Goal: Transaction & Acquisition: Subscribe to service/newsletter

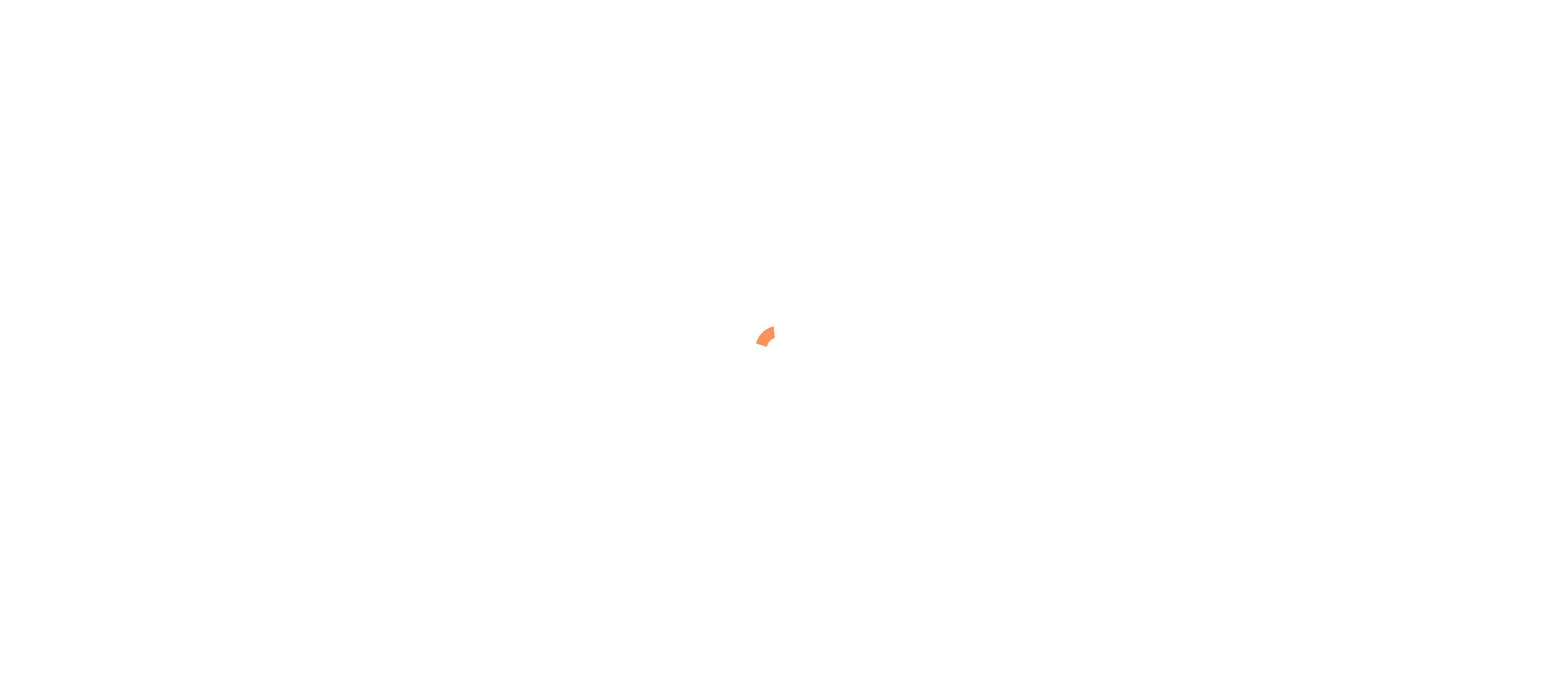
click at [773, 332] on img at bounding box center [779, 349] width 57 height 57
click at [780, 327] on img at bounding box center [779, 349] width 57 height 57
click at [627, 385] on div at bounding box center [779, 349] width 1558 height 699
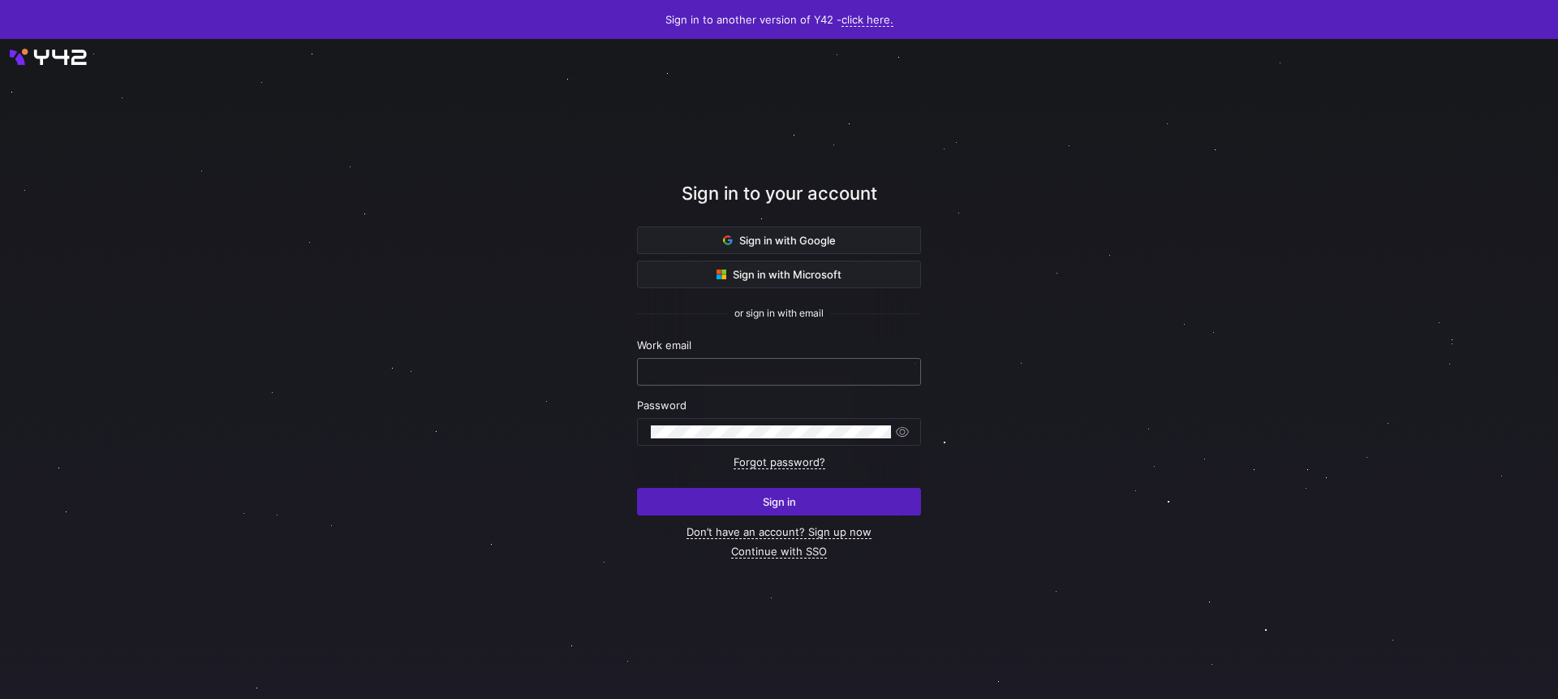
click at [740, 368] on input "text" at bounding box center [779, 371] width 256 height 13
click at [0, 698] on com-1password-button at bounding box center [0, 699] width 0 height 0
click at [777, 376] on input "text" at bounding box center [779, 371] width 256 height 13
click at [0, 698] on com-1password-button at bounding box center [0, 699] width 0 height 0
click at [407, 351] on div at bounding box center [779, 369] width 1402 height 594
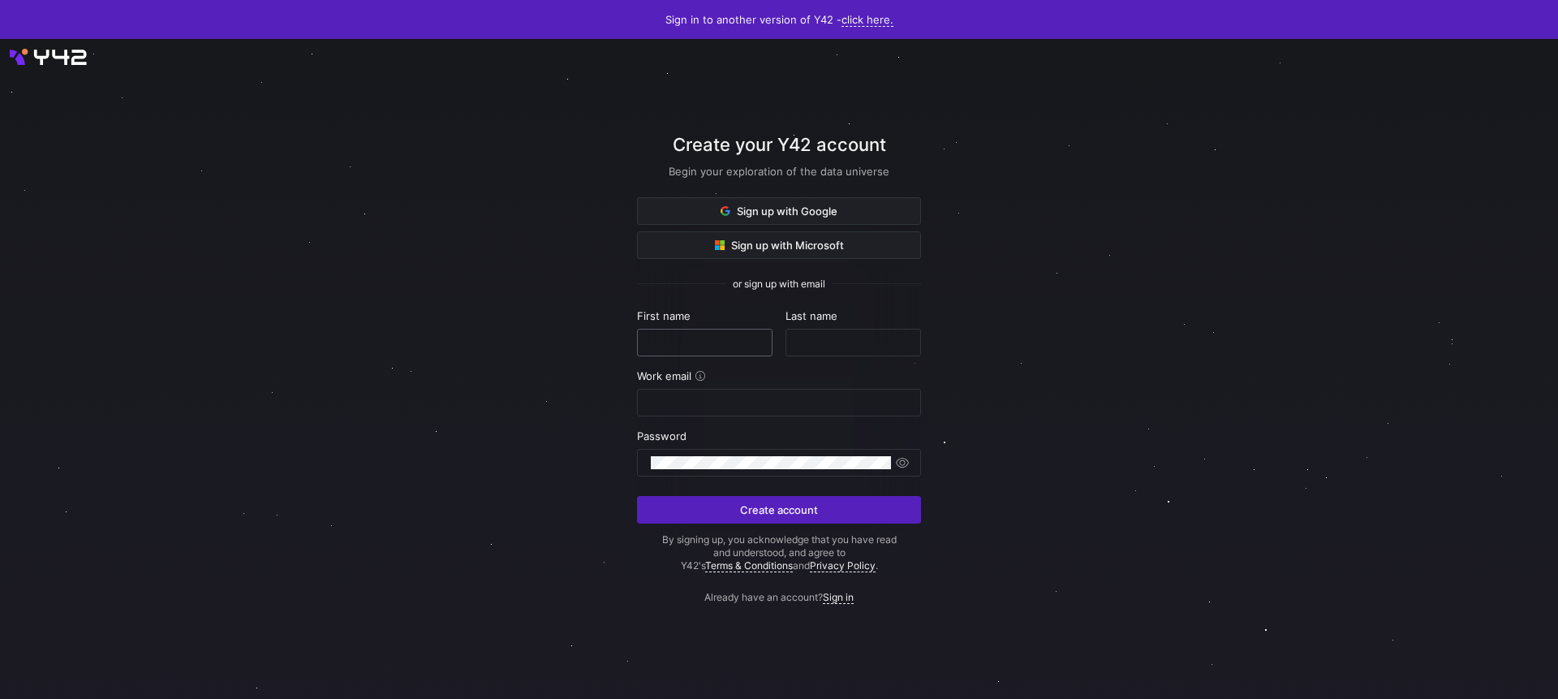
click at [695, 346] on input "text" at bounding box center [705, 342] width 108 height 13
type input "ANDRES"
type input "Rodriguez Garcia"
drag, startPoint x: 755, startPoint y: 402, endPoint x: 603, endPoint y: 408, distance: 151.9
click at [605, 407] on div "Create your Y42 account Begin your exploration of the data universe Sign up wit…" at bounding box center [779, 369] width 1558 height 660
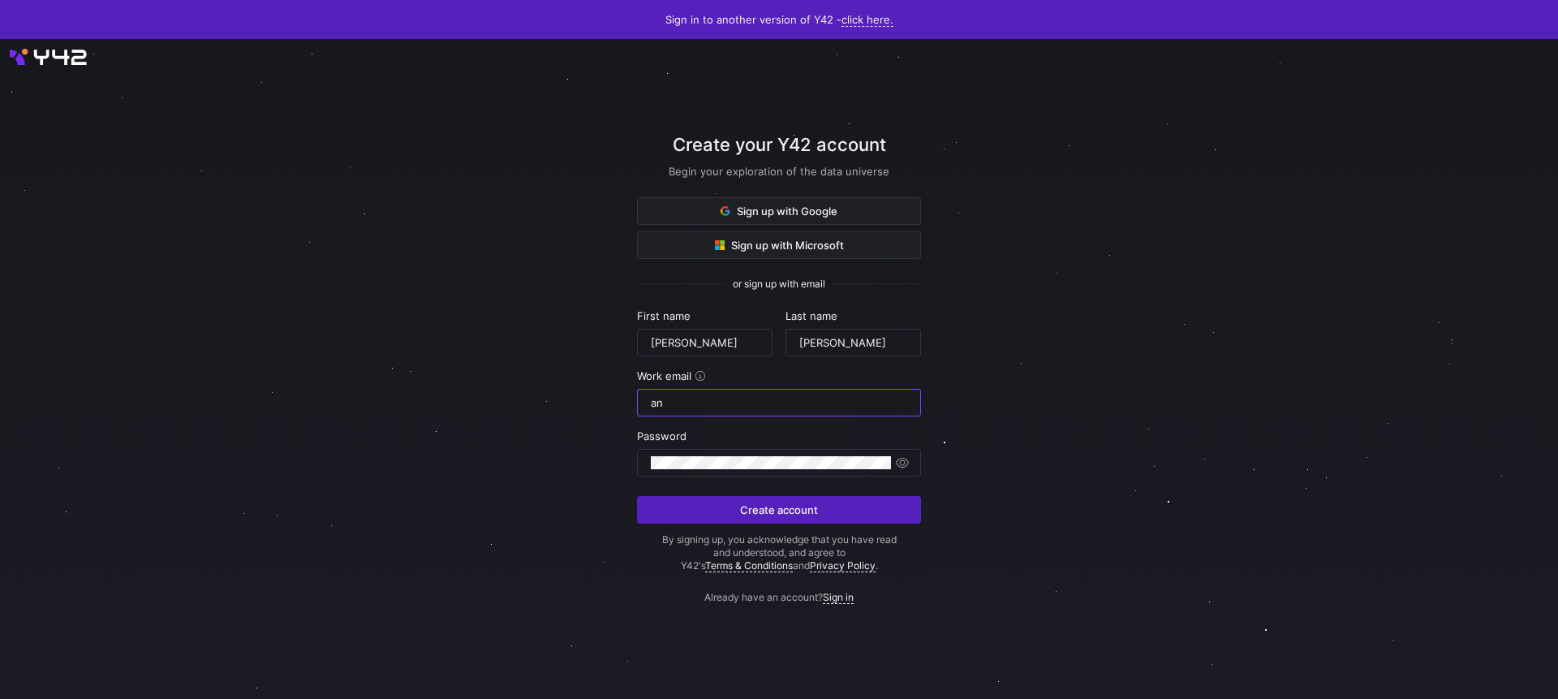
type input "a"
type input "[EMAIL_ADDRESS][DOMAIN_NAME]"
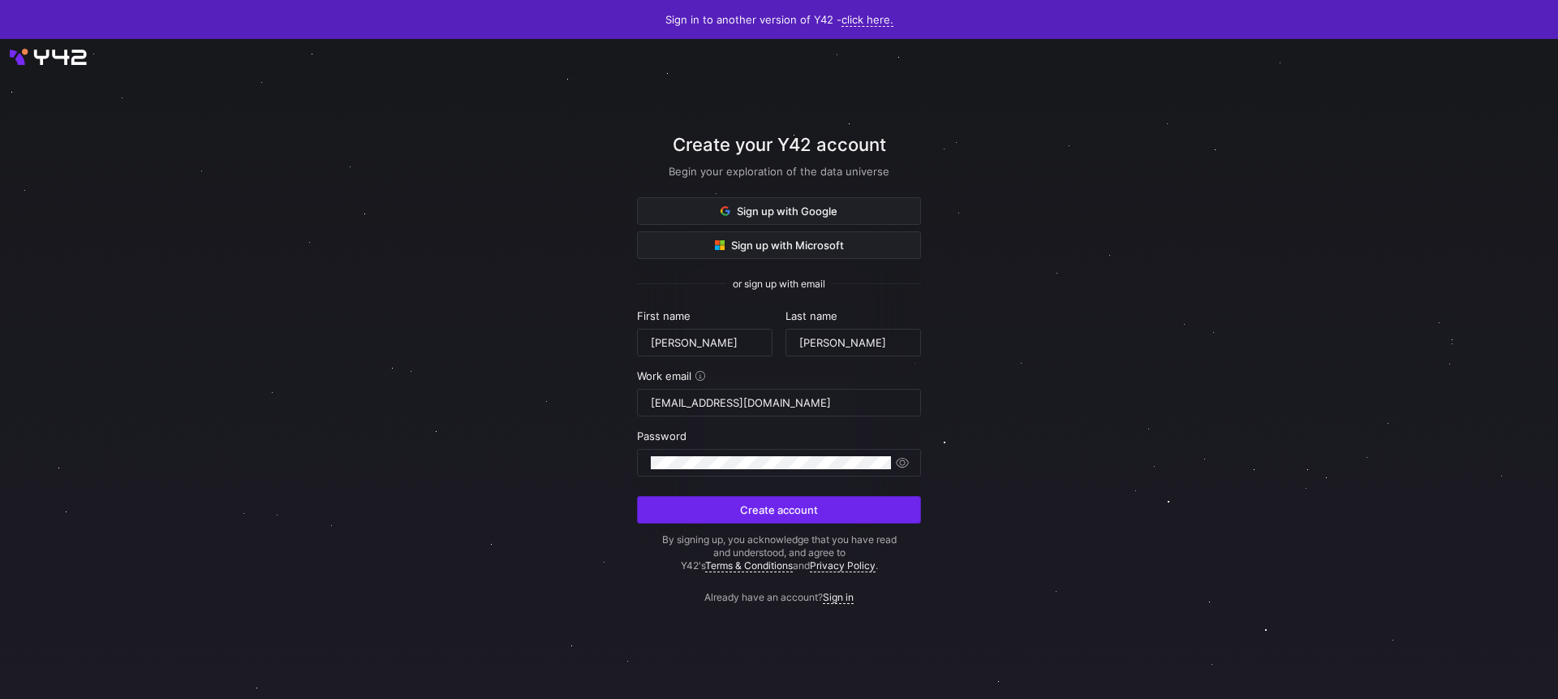
click at [875, 508] on span "submit" at bounding box center [779, 510] width 282 height 26
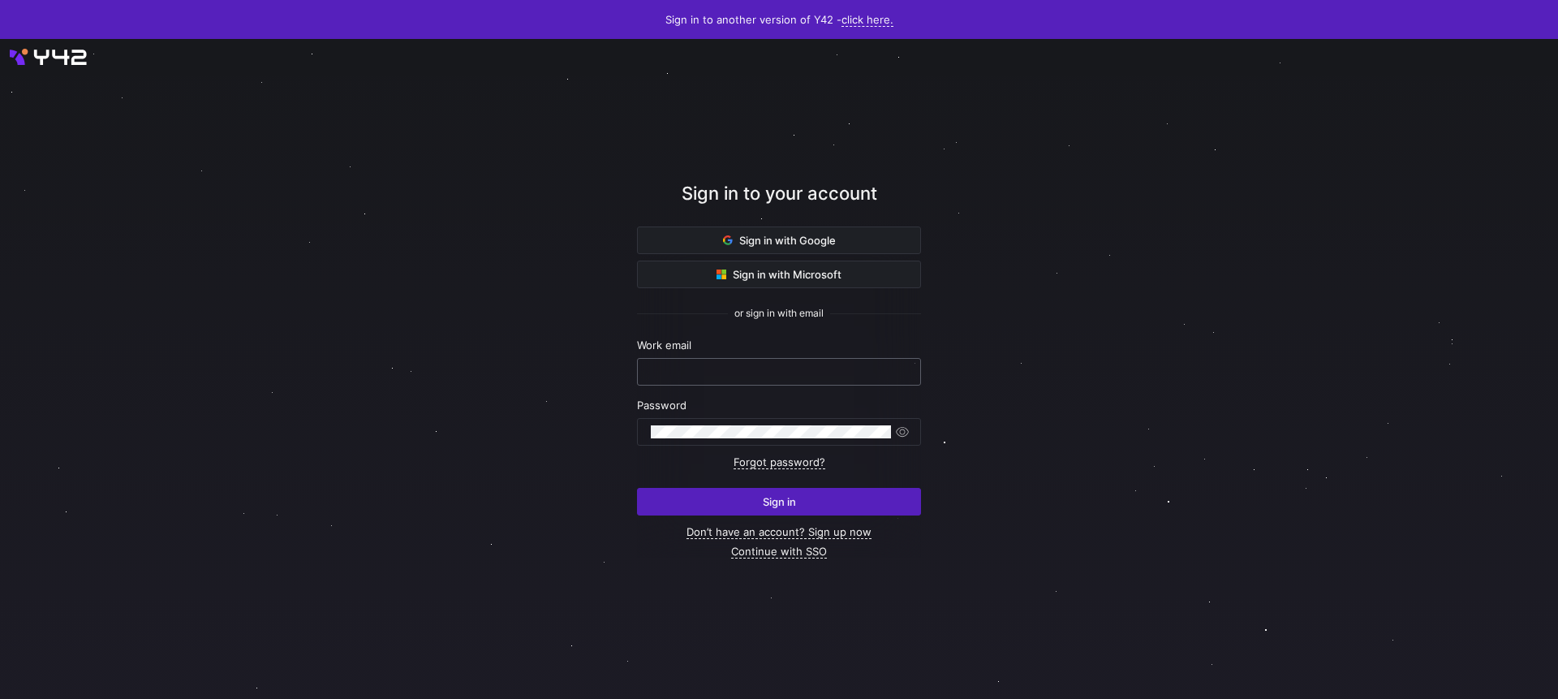
click at [724, 366] on input "text" at bounding box center [779, 371] width 256 height 13
type input "[EMAIL_ADDRESS][DOMAIN_NAME]"
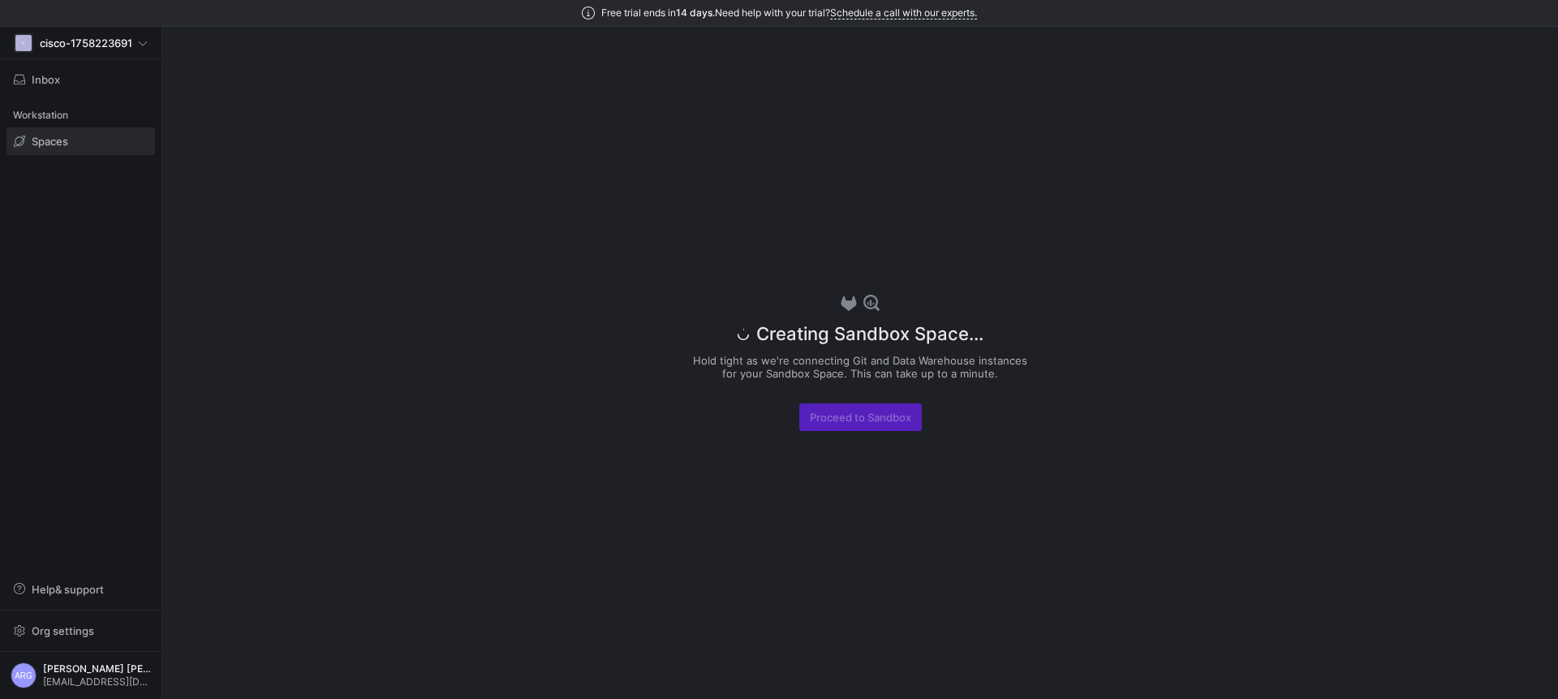
click at [1110, 372] on div "Creating Sandbox Space... Hold tight as we're connecting Git and Data Warehouse…" at bounding box center [860, 363] width 1396 height 672
